Goal: Task Accomplishment & Management: Complete application form

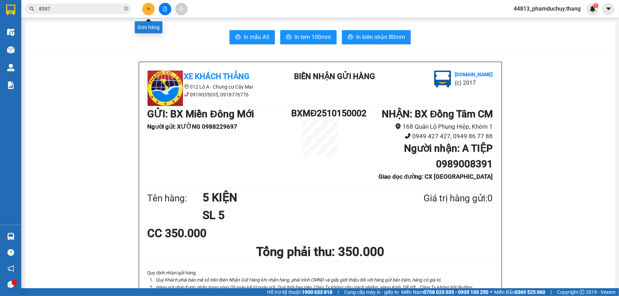
click at [150, 8] on icon "plus" at bounding box center [148, 8] width 5 height 5
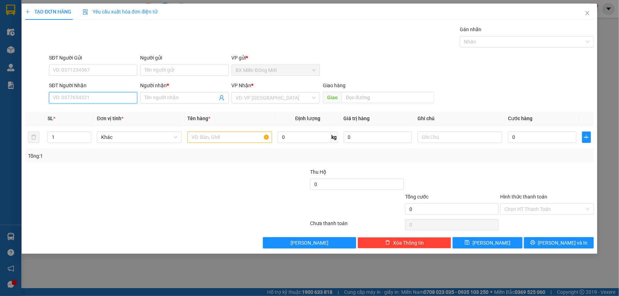
click at [99, 99] on input "SĐT Người Nhận" at bounding box center [93, 97] width 88 height 11
type input "0916848708"
click at [153, 94] on input "Người nhận *" at bounding box center [180, 98] width 73 height 8
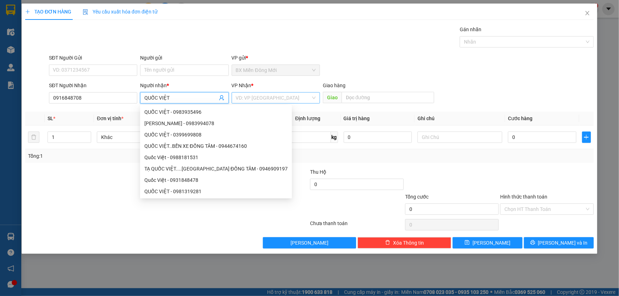
type input "QUỐC VIỆT"
click at [259, 93] on input "search" at bounding box center [273, 98] width 75 height 11
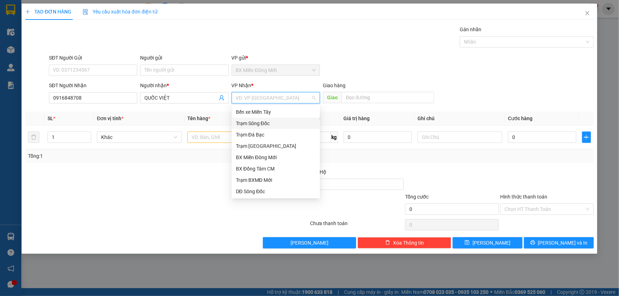
click at [271, 120] on div "Trạm Sông Đốc" at bounding box center [276, 124] width 80 height 8
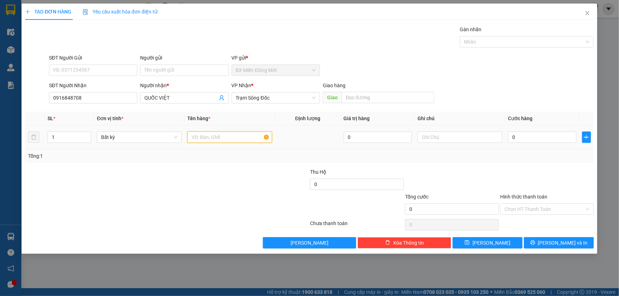
click at [213, 139] on input "text" at bounding box center [229, 137] width 85 height 11
type input "1 DÂY XÍCH XE CẨU"
click at [459, 109] on div "Transit Pickup Surcharge Ids Transit Deliver Surcharge Ids Transit Deliver Surc…" at bounding box center [309, 137] width 569 height 223
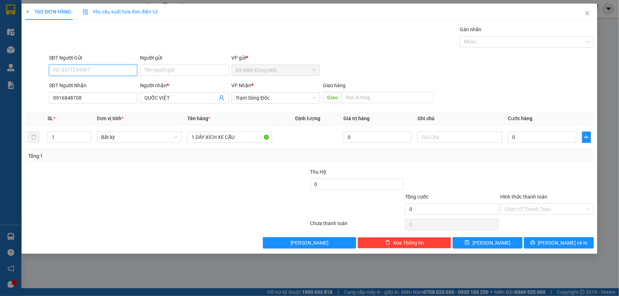
click at [85, 73] on input "SĐT Người Gửi" at bounding box center [93, 70] width 88 height 11
type input "0903823427"
click at [526, 134] on input "0" at bounding box center [542, 137] width 68 height 11
click at [286, 138] on td at bounding box center [308, 138] width 66 height 24
click at [557, 139] on input "0" at bounding box center [542, 137] width 68 height 11
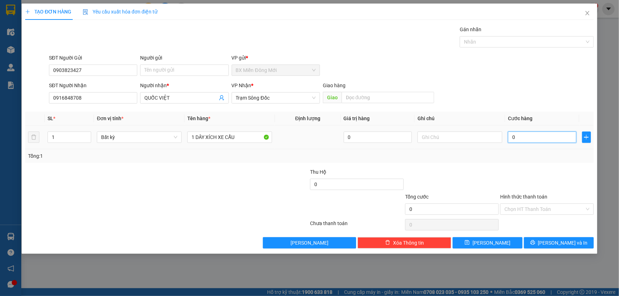
type input "1"
type input "15"
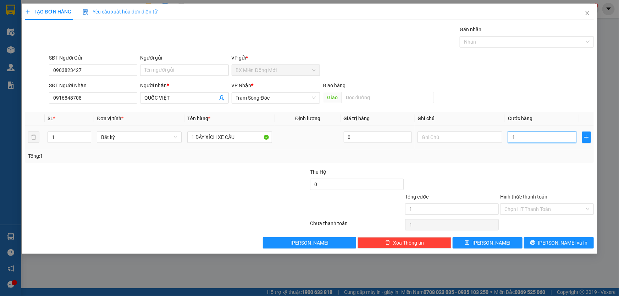
type input "15"
type input "150"
type input "1.500"
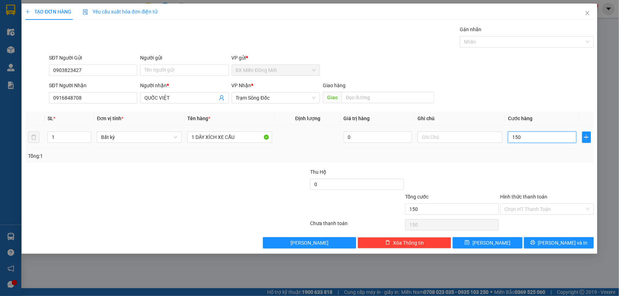
type input "1.500"
type input "15.000"
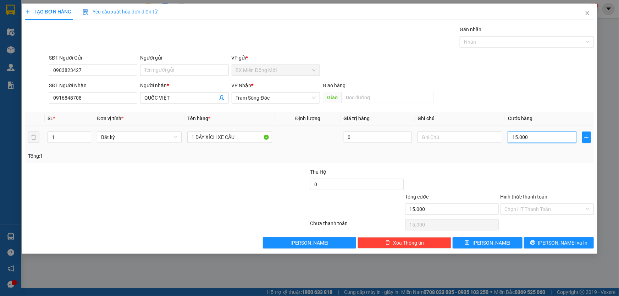
type input "150.000"
click at [534, 148] on td "150.000" at bounding box center [542, 138] width 74 height 24
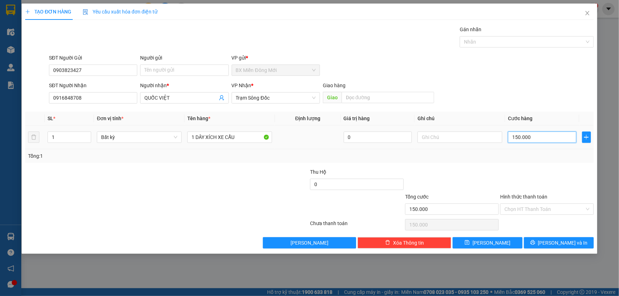
click at [538, 135] on input "150.000" at bounding box center [542, 137] width 68 height 11
click at [502, 99] on div "SĐT Người Nhận 0916848708 Người nhận * QUỐC VIỆT VP Nhận * Trạm Sông Đốc Giao h…" at bounding box center [322, 94] width 548 height 25
click at [550, 240] on button "[PERSON_NAME] và In" at bounding box center [559, 242] width 70 height 11
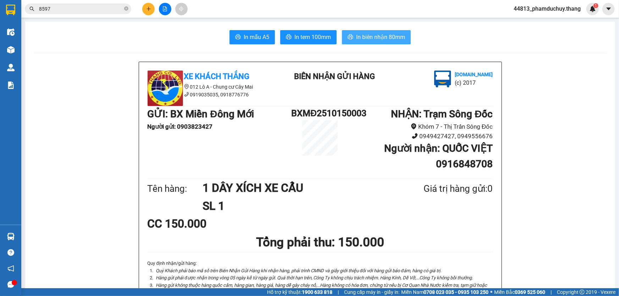
click at [357, 34] on span "In biên nhận 80mm" at bounding box center [380, 37] width 49 height 9
click at [313, 42] on span "In tem 100mm" at bounding box center [313, 37] width 37 height 9
